Goal: Task Accomplishment & Management: Complete application form

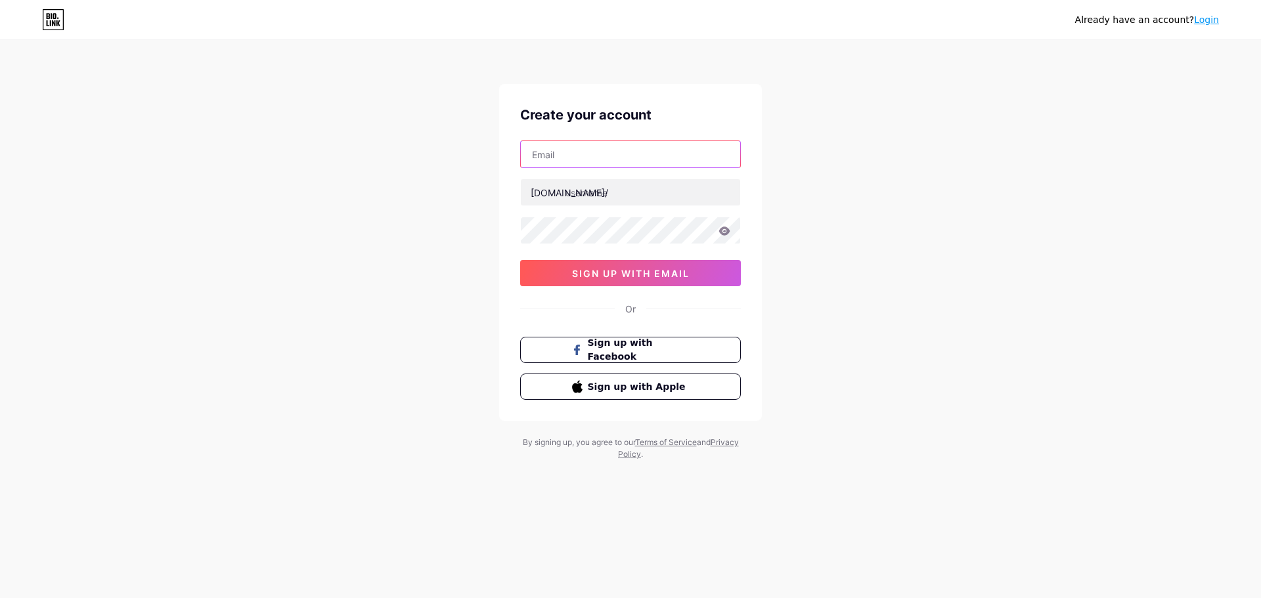
click at [607, 156] on input "text" at bounding box center [630, 154] width 219 height 26
paste input "[EMAIL_ADDRESS][DOMAIN_NAME]"
type input "[EMAIL_ADDRESS][DOMAIN_NAME]"
paste input "exaai"
type input "exaai"
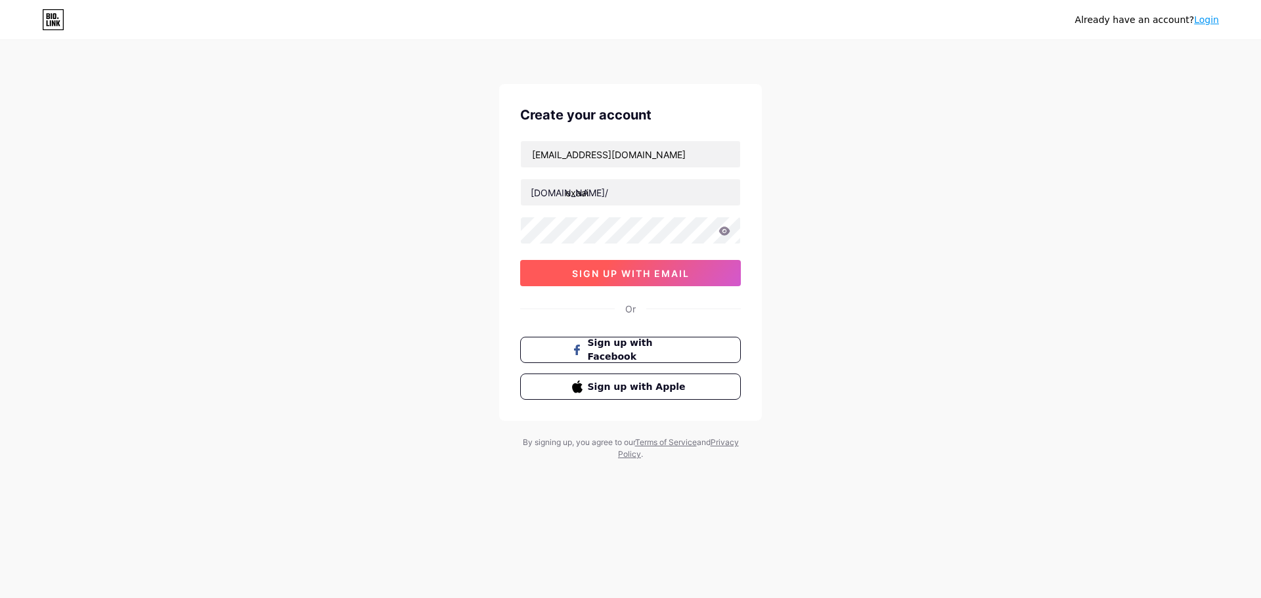
click at [571, 266] on button "sign up with email" at bounding box center [630, 273] width 221 height 26
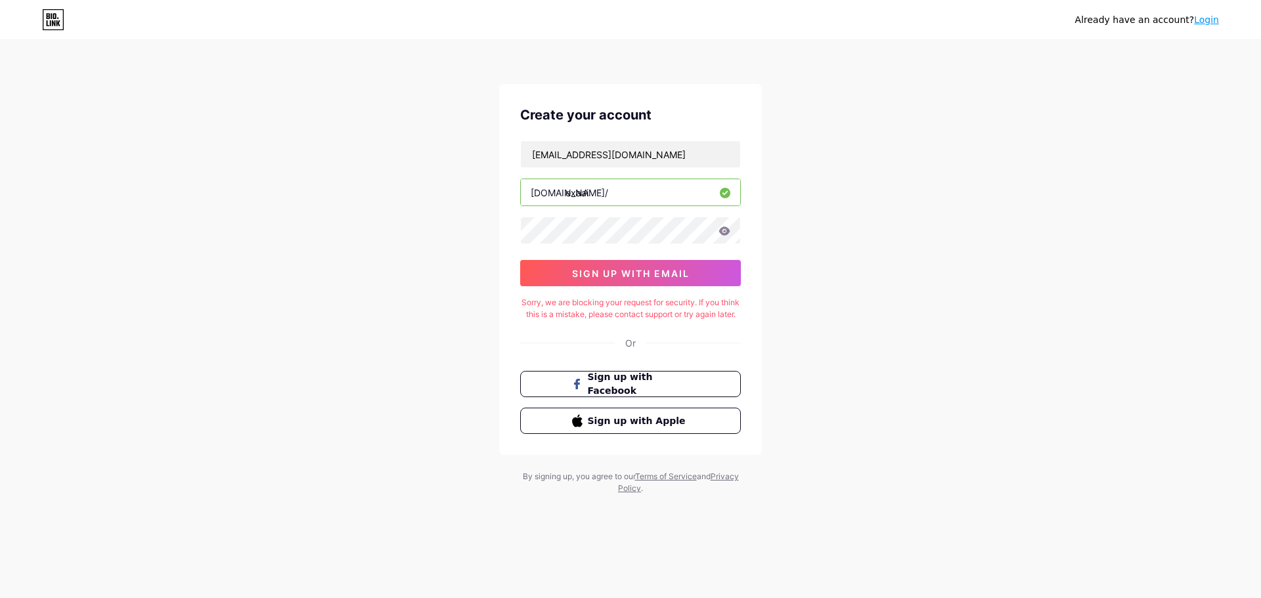
click at [654, 259] on div "[EMAIL_ADDRESS][DOMAIN_NAME] [DOMAIN_NAME]/ exaai 03AFcWeA44NxxWdMEFl983cYPDl1A…" at bounding box center [630, 214] width 221 height 146
click at [559, 272] on button "sign up with email" at bounding box center [630, 273] width 221 height 26
click at [1203, 27] on div "Already have an account? Login" at bounding box center [1147, 19] width 144 height 21
click at [1211, 10] on div "Already have an account? Login" at bounding box center [1147, 19] width 144 height 21
click at [1209, 28] on div "Already have an account? Login" at bounding box center [1147, 19] width 144 height 21
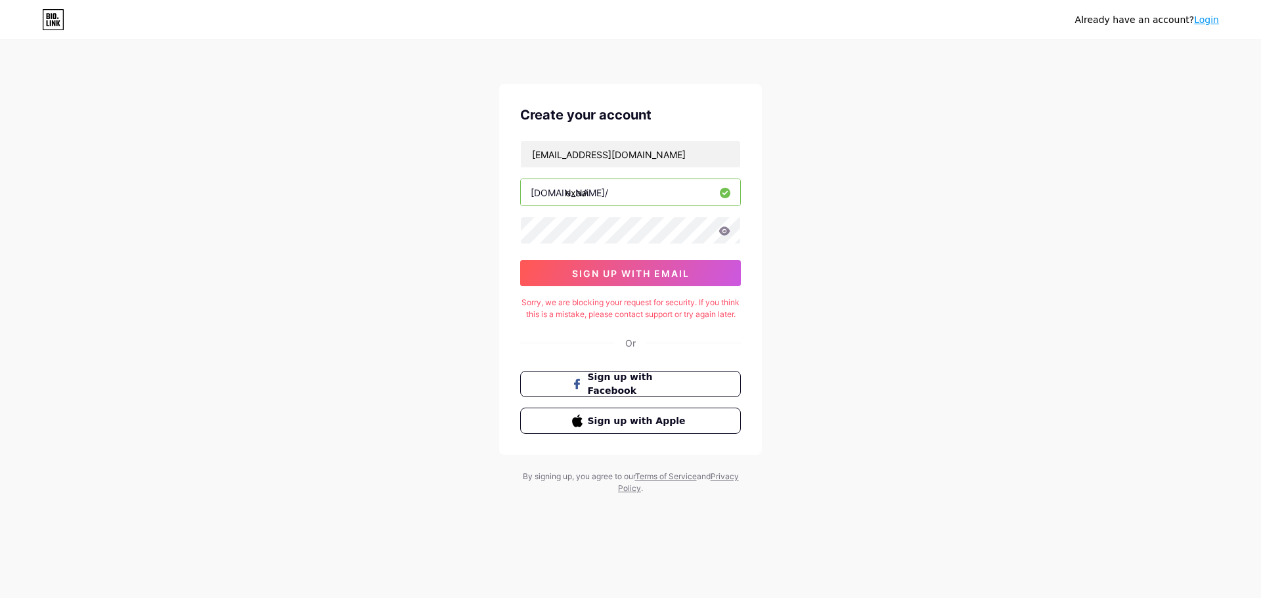
click at [1209, 23] on link "Login" at bounding box center [1206, 19] width 25 height 11
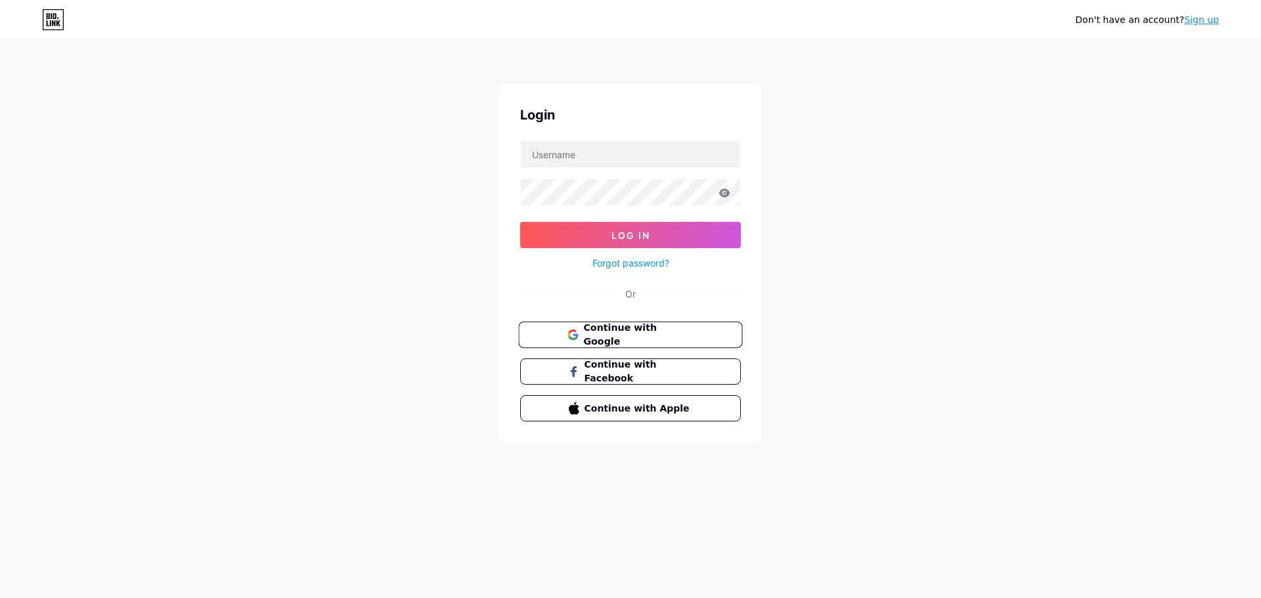
click at [636, 338] on span "Continue with Google" at bounding box center [638, 335] width 110 height 28
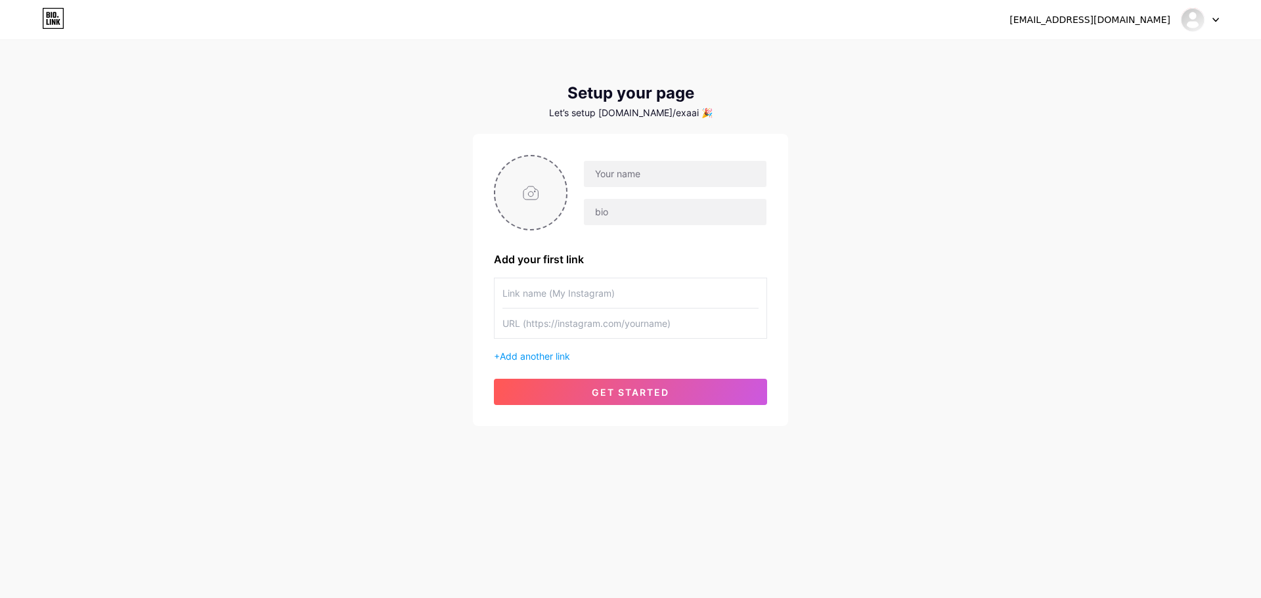
click at [546, 201] on input "file" at bounding box center [530, 192] width 71 height 73
type input "C:\fakepath\hunter.jpg"
click at [667, 173] on input "text" at bounding box center [675, 174] width 183 height 26
paste input "Exa.ai"
type input "Exa.ai"
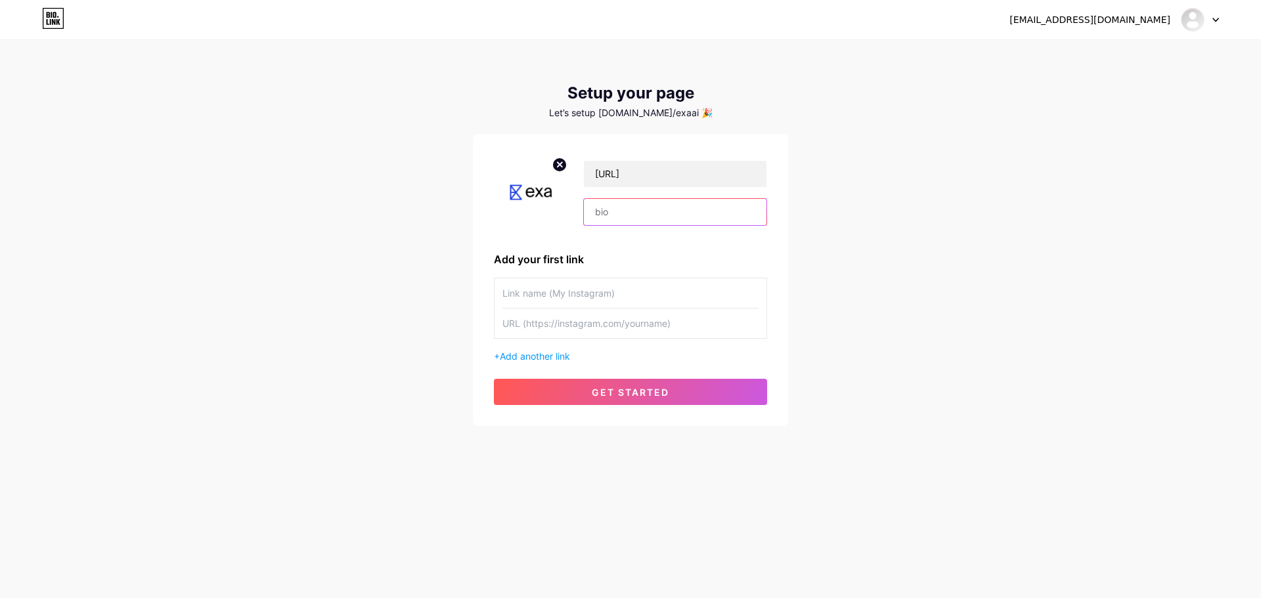
paste input "Unlock advanced insights with the deep research API from exa.ai. Our AI search …"
type input "Unlock advanced insights with the deep research API from exa.ai. Our AI search …"
paste input "https://exa.ai/"
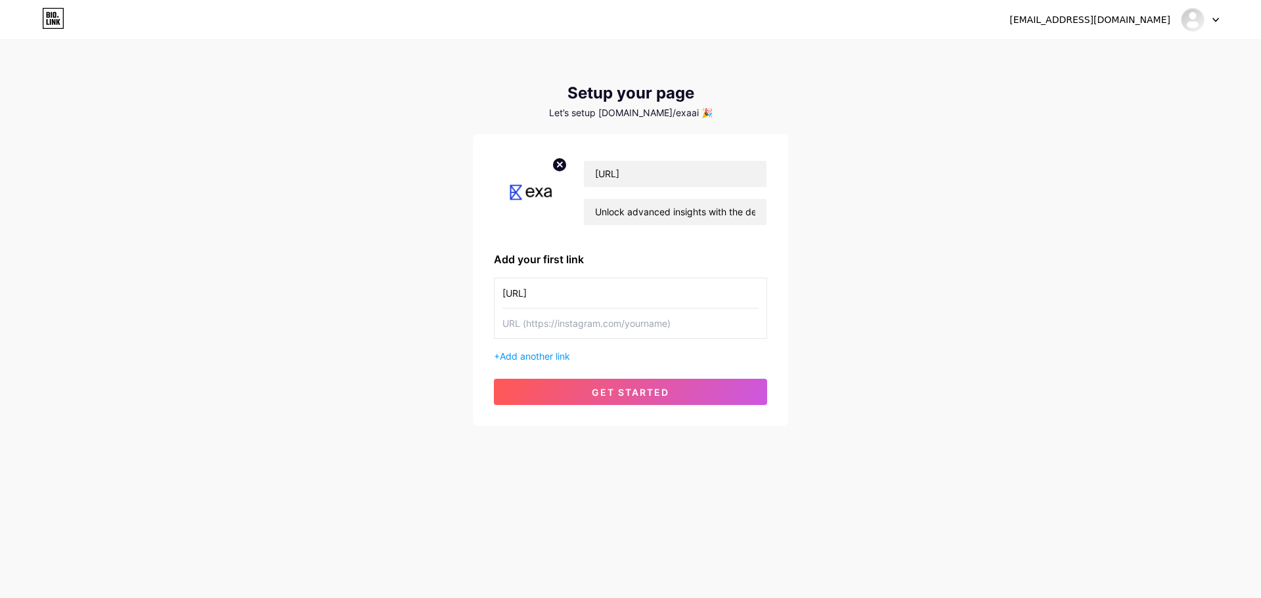
type input "https://exa.ai/"
paste input "deep research api"
type input "deep research api"
paste input "https://exa.ai/"
type input "https://exa.ai/"
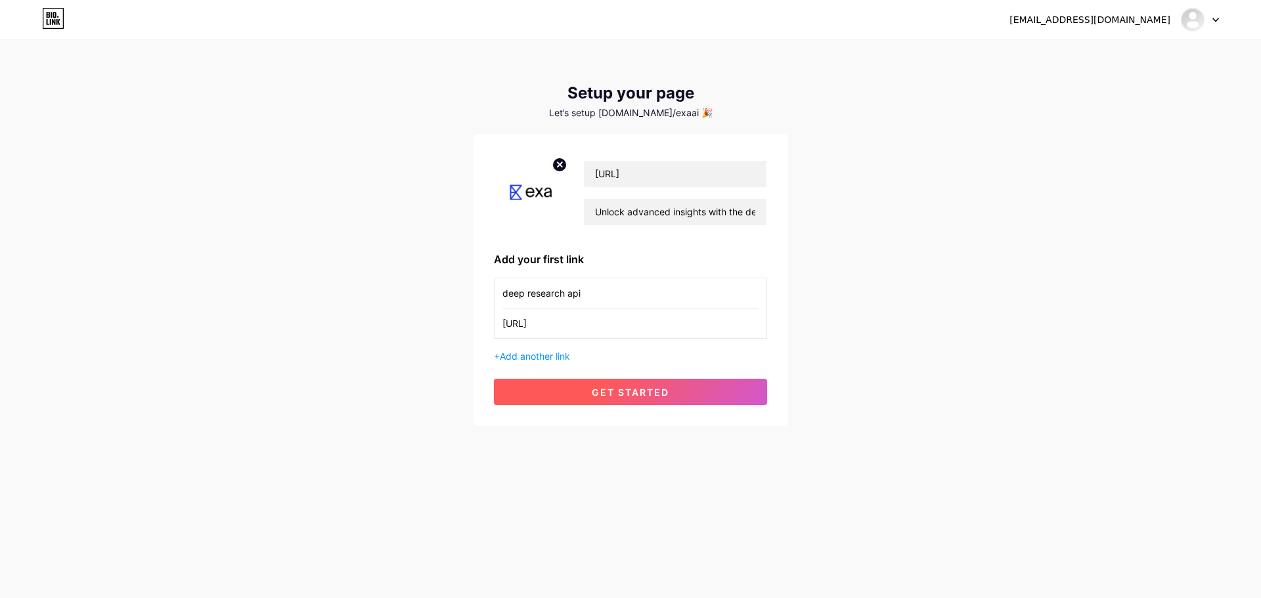
click at [578, 384] on button "get started" at bounding box center [630, 392] width 273 height 26
